Goal: Find specific page/section: Find specific page/section

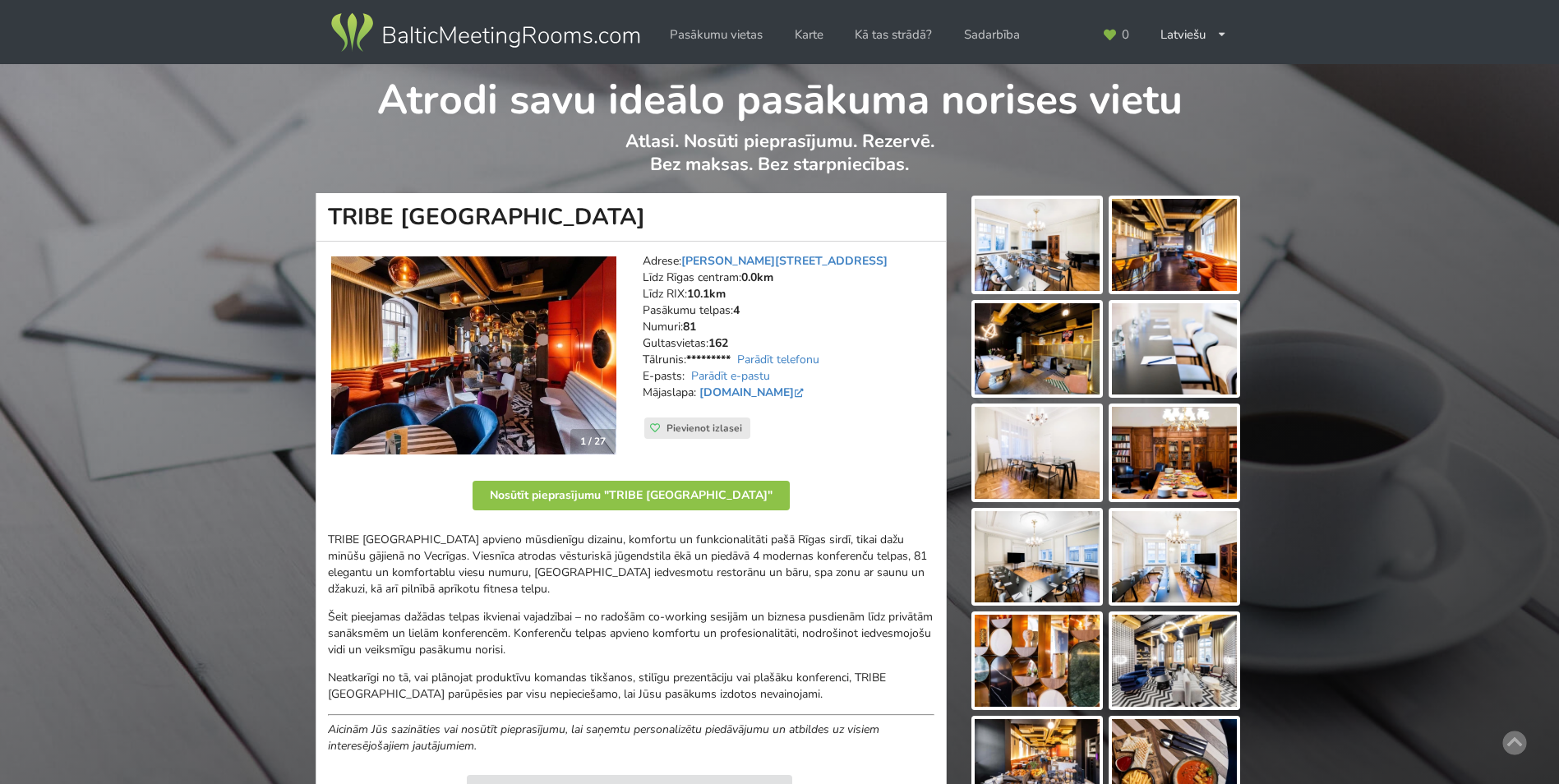
scroll to position [986, 0]
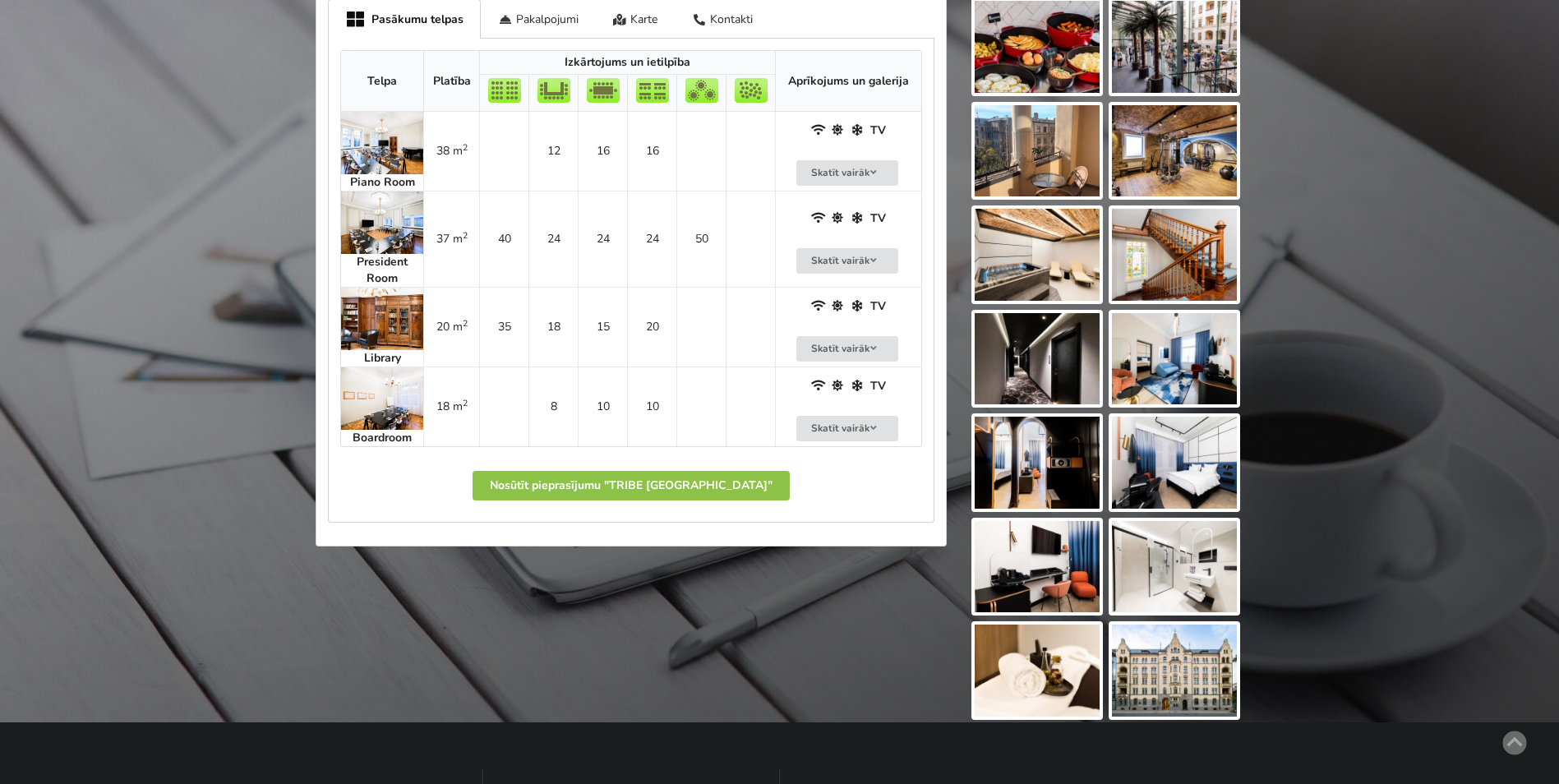
scroll to position [1150, 0]
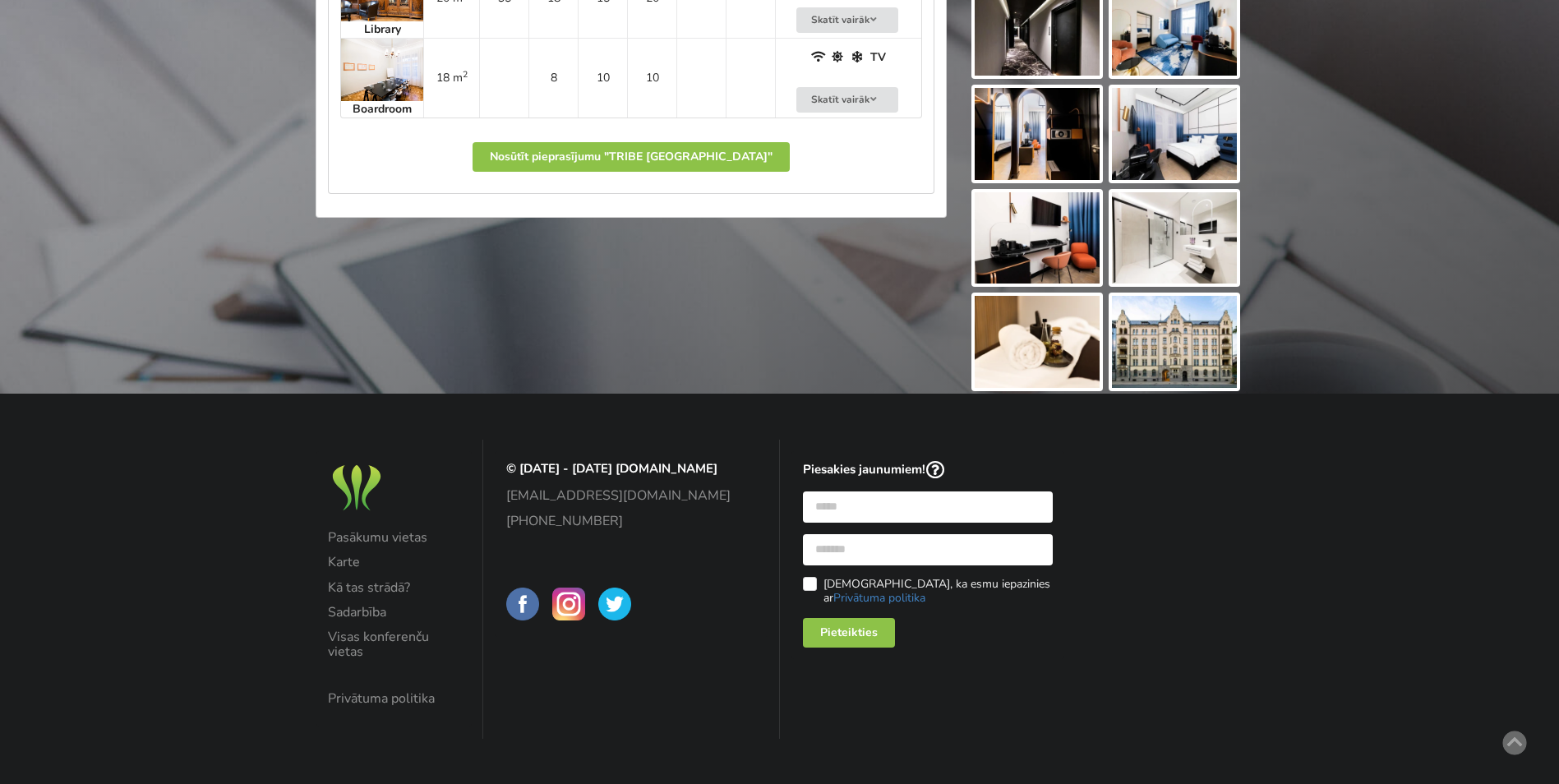
click at [529, 600] on img at bounding box center [522, 603] width 33 height 33
click at [561, 606] on img at bounding box center [568, 603] width 33 height 33
click at [562, 609] on img at bounding box center [568, 603] width 33 height 33
